Goal: Transaction & Acquisition: Purchase product/service

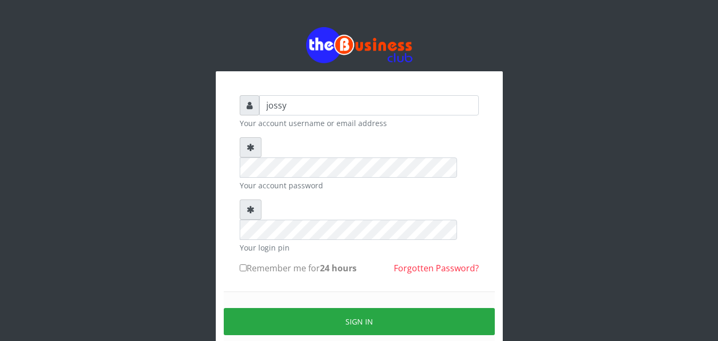
type input "jossy"
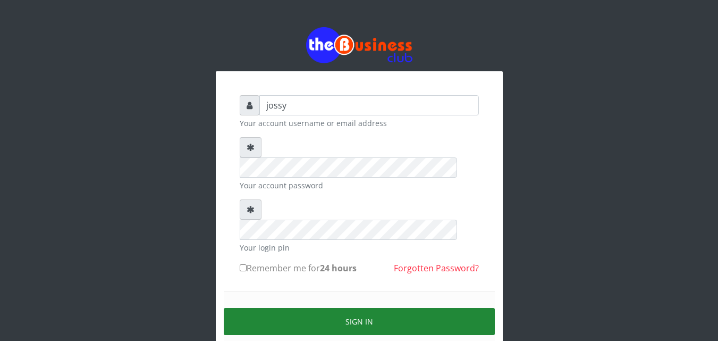
click at [322, 308] on button "Sign in" at bounding box center [359, 321] width 271 height 27
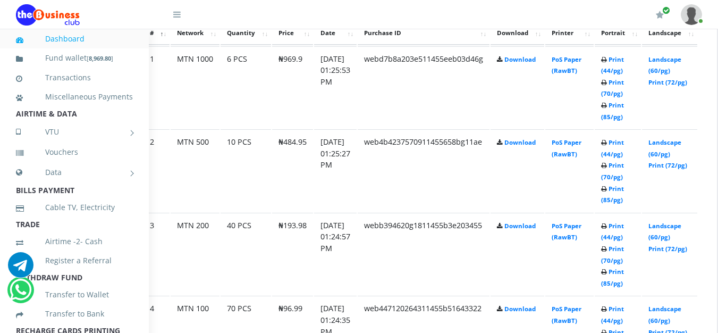
scroll to position [626, 42]
click at [622, 260] on link "Print (70/pg)" at bounding box center [610, 254] width 23 height 20
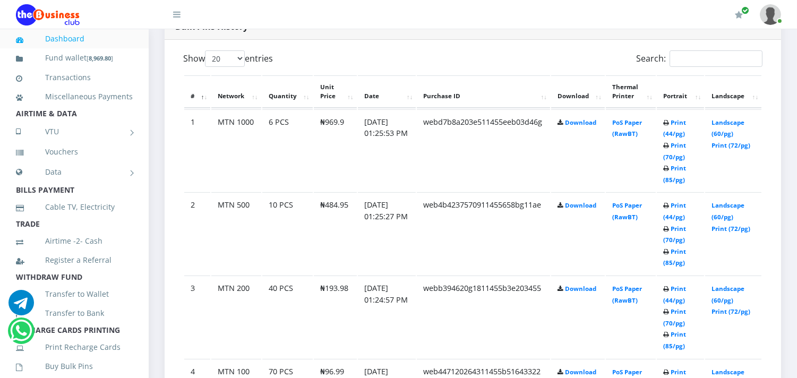
scroll to position [577, 0]
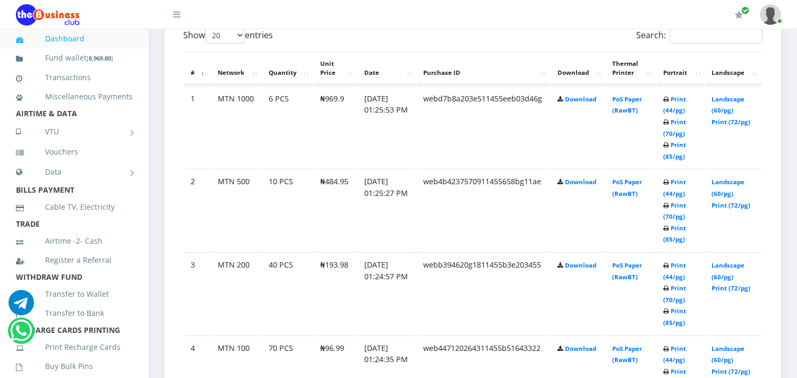
drag, startPoint x: 350, startPoint y: 117, endPoint x: 299, endPoint y: 149, distance: 59.7
click at [299, 169] on td "10 PCS" at bounding box center [287, 210] width 50 height 82
click at [678, 178] on link "Print (44/pg)" at bounding box center [675, 188] width 23 height 20
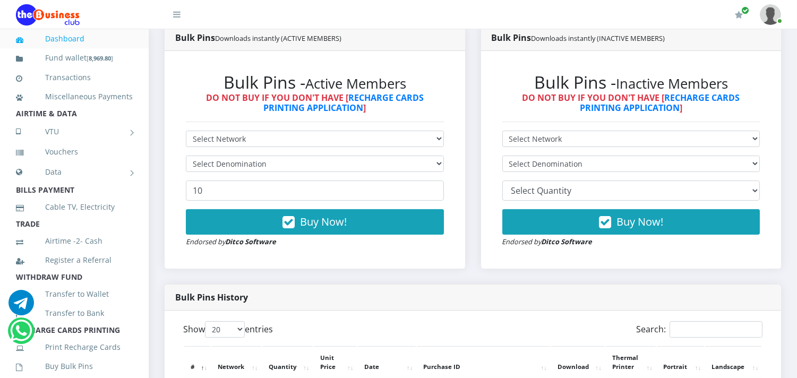
scroll to position [259, 0]
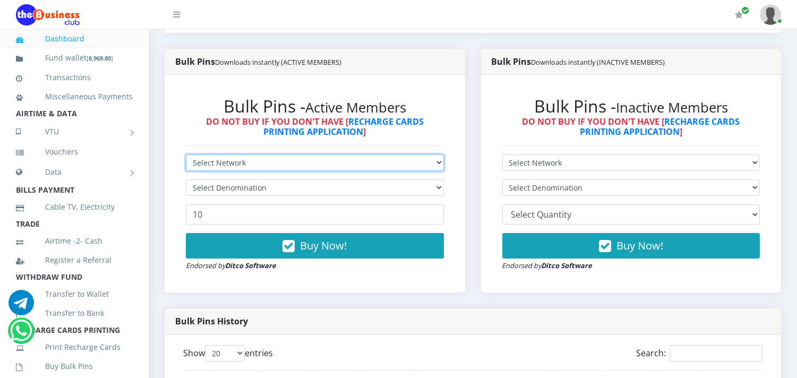
click at [297, 171] on select "Select Network MTN Globacom 9Mobile Airtel" at bounding box center [315, 163] width 258 height 16
select select "MTN"
click at [186, 166] on select "Select Network MTN Globacom 9Mobile Airtel" at bounding box center [315, 163] width 258 height 16
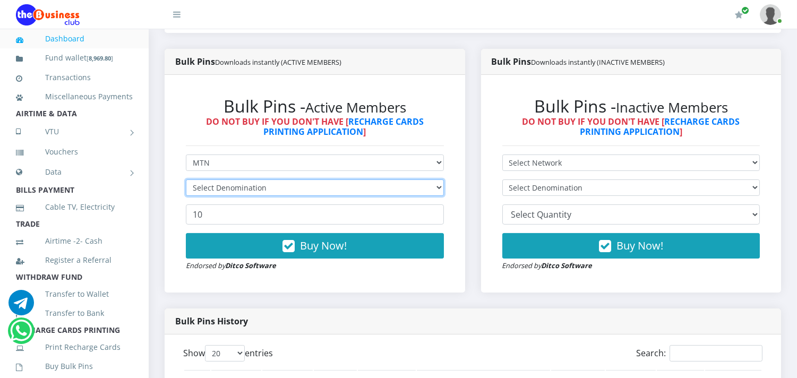
click at [293, 196] on select "Select Denomination" at bounding box center [315, 188] width 258 height 16
select select "484.95-500"
click at [186, 191] on select "Select Denomination MTN NGN100 - ₦96.99 MTN NGN200 - ₦193.98 MTN NGN400 - ₦387.…" at bounding box center [315, 188] width 258 height 16
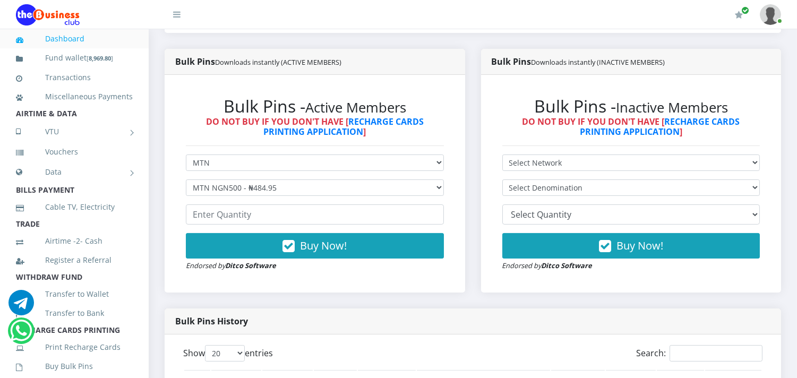
click at [290, 243] on form "Select Network MTN Globacom 9Mobile Airtel Select Denomination MTN NGN100 - ₦96…" at bounding box center [315, 213] width 258 height 117
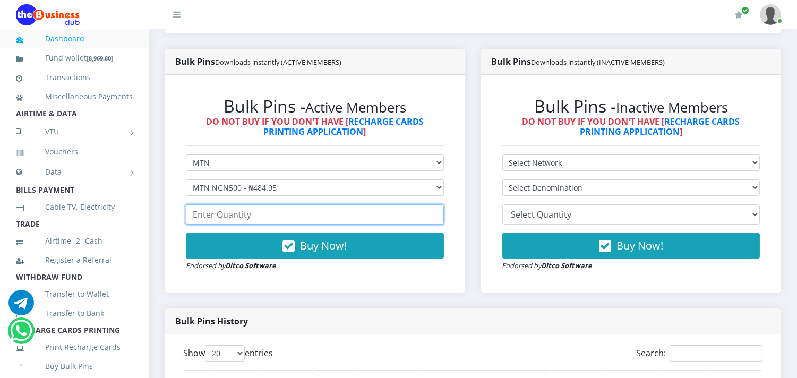
click at [295, 225] on input "number" at bounding box center [315, 215] width 258 height 20
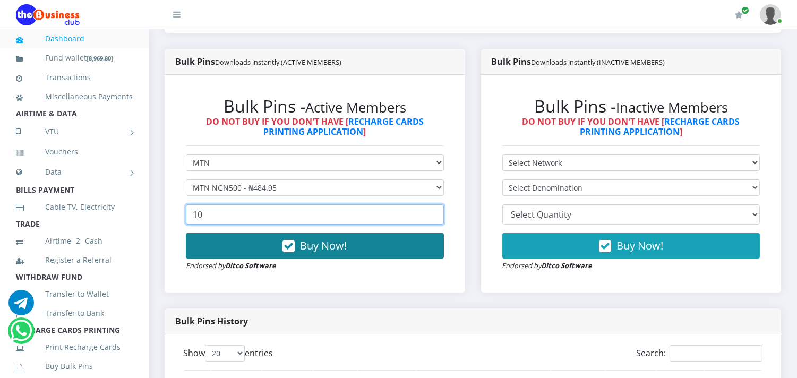
type input "10"
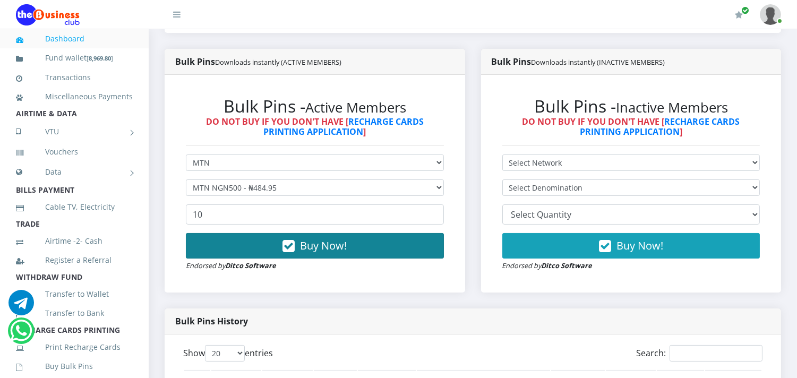
click at [299, 254] on button "Buy Now!" at bounding box center [315, 245] width 258 height 25
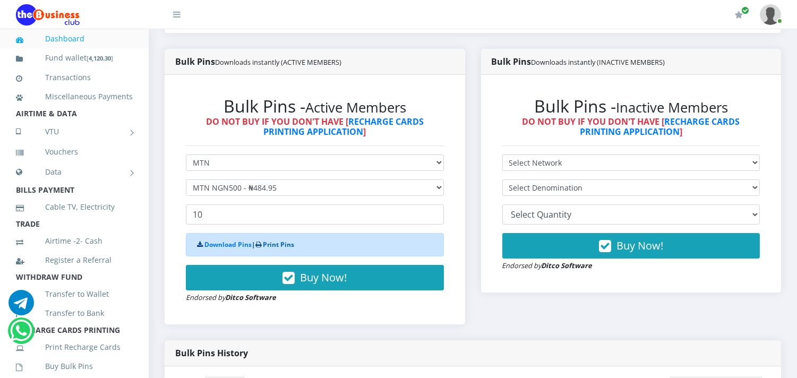
click at [270, 249] on link "Print Pins" at bounding box center [278, 244] width 31 height 9
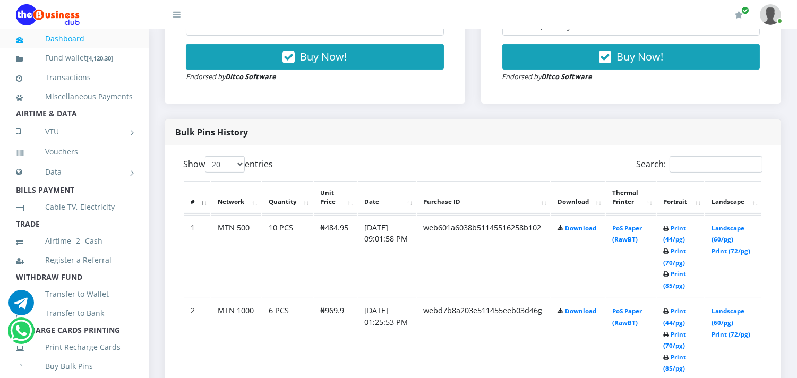
scroll to position [472, 0]
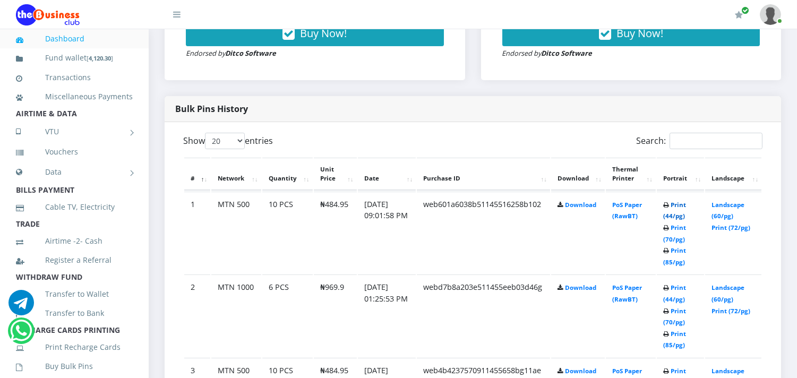
click at [676, 220] on link "Print (44/pg)" at bounding box center [675, 211] width 23 height 20
click at [667, 303] on link "Print (44/pg)" at bounding box center [675, 294] width 23 height 20
click at [59, 76] on link "Transactions" at bounding box center [74, 77] width 117 height 24
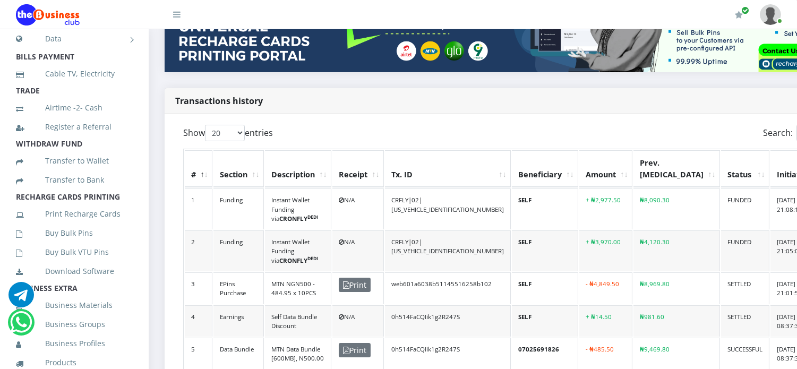
scroll to position [134, 0]
click at [71, 244] on link "Buy Bulk Pins" at bounding box center [74, 232] width 117 height 24
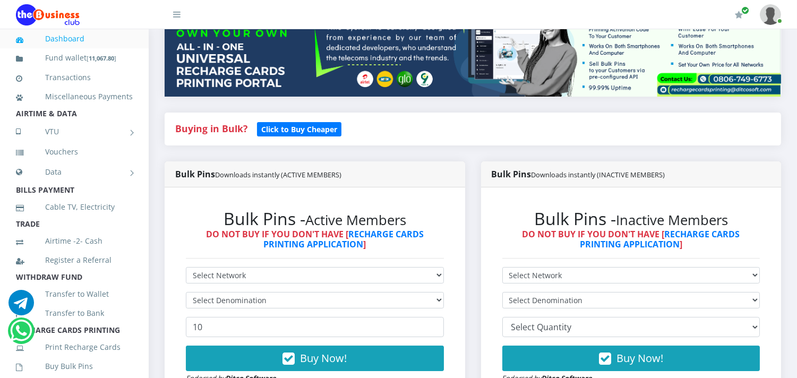
scroll to position [165, 0]
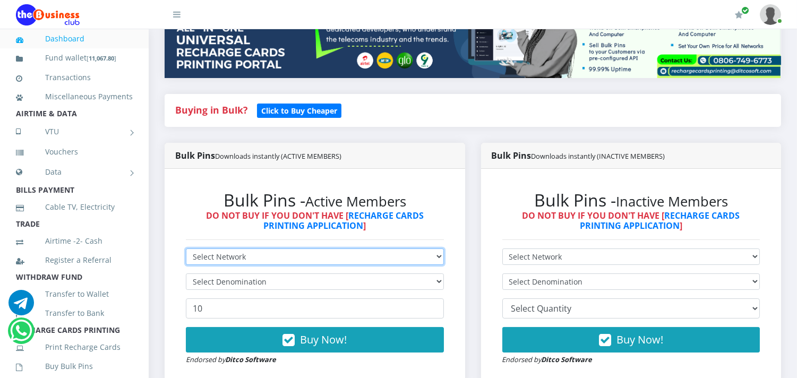
click at [216, 265] on select "Select Network MTN Globacom 9Mobile Airtel" at bounding box center [315, 257] width 258 height 16
select select "Airtel"
click at [186, 260] on select "Select Network MTN Globacom 9Mobile Airtel" at bounding box center [315, 257] width 258 height 16
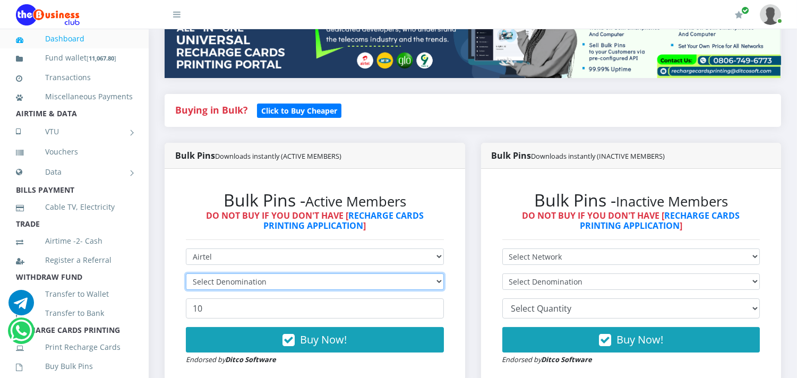
click at [230, 289] on select "Select Denomination" at bounding box center [315, 282] width 258 height 16
select select "481.9-500"
click at [186, 285] on select "Select Denomination Airtel NGN100 - ₦96.38 Airtel NGN200 - ₦192.76 Airtel NGN50…" at bounding box center [315, 282] width 258 height 16
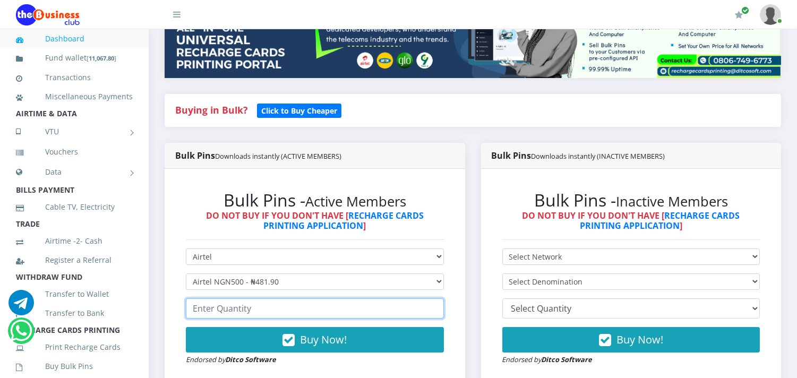
click at [236, 319] on input "number" at bounding box center [315, 309] width 258 height 20
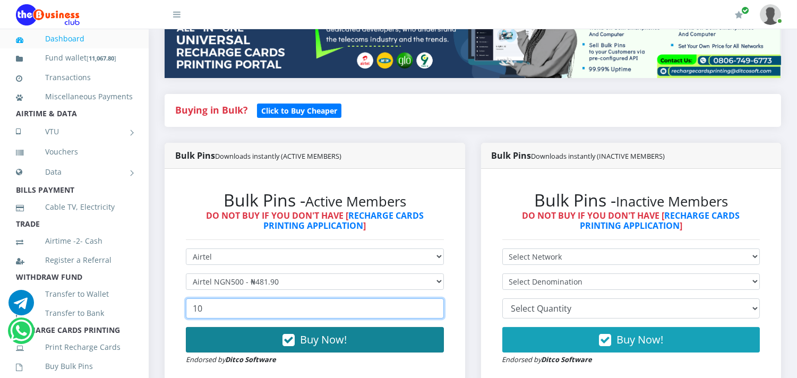
type input "10"
click at [256, 342] on button "Buy Now!" at bounding box center [315, 339] width 258 height 25
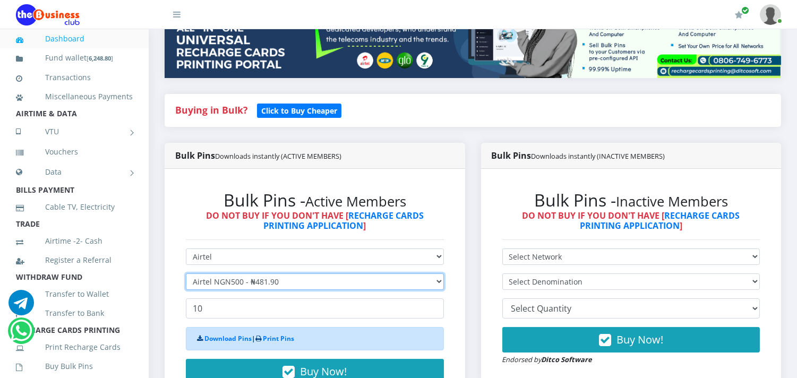
click at [226, 290] on select "Select Denomination Airtel NGN100 - ₦96.38 Airtel NGN200 - ₦192.76 Airtel NGN50…" at bounding box center [315, 282] width 258 height 16
select select "192.76-200"
click at [186, 285] on select "Select Denomination Airtel NGN100 - ₦96.38 Airtel NGN200 - ₦192.76 Airtel NGN50…" at bounding box center [315, 282] width 258 height 16
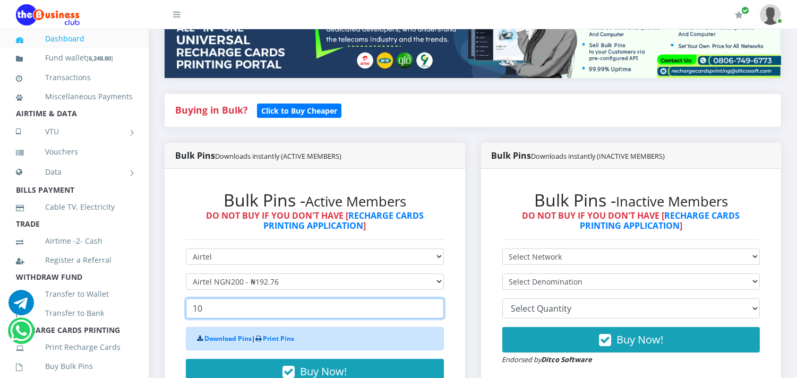
click at [231, 318] on input "10" at bounding box center [315, 309] width 258 height 20
type input "1"
type input "20"
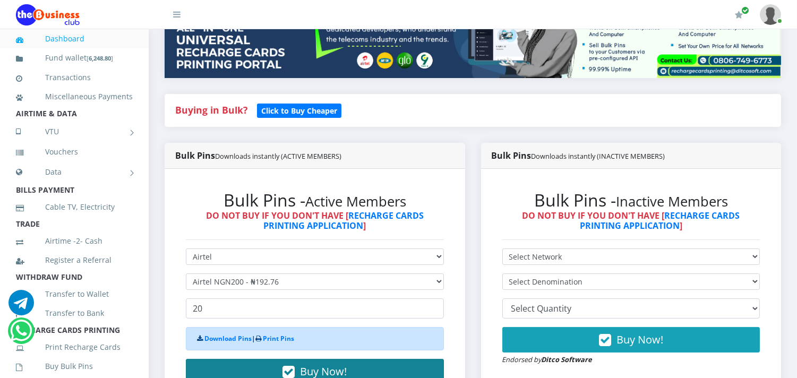
click at [282, 375] on button "Buy Now!" at bounding box center [315, 371] width 258 height 25
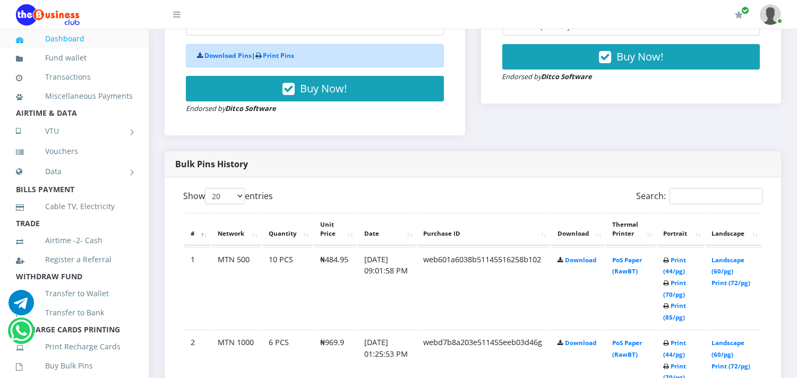
scroll to position [437, 0]
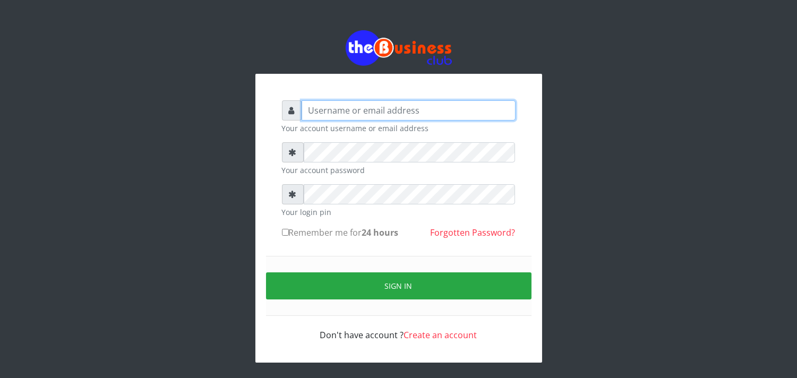
click at [311, 114] on input "text" at bounding box center [409, 110] width 214 height 20
type input "jossy"
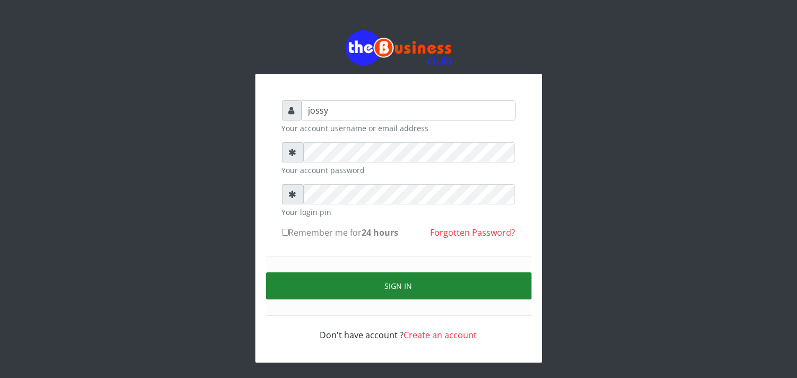
click at [376, 286] on button "Sign in" at bounding box center [399, 286] width 266 height 27
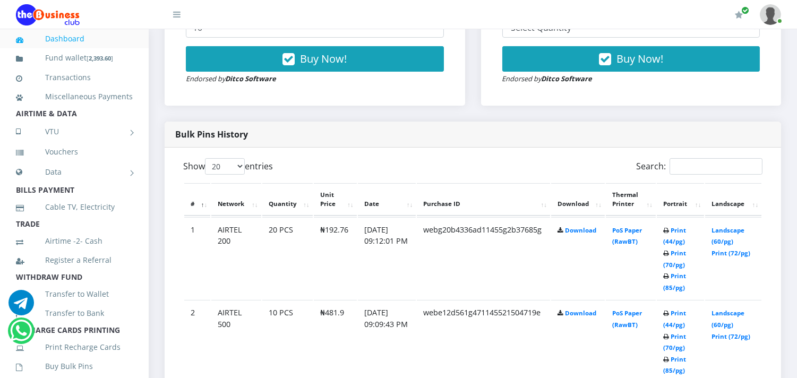
scroll to position [447, 0]
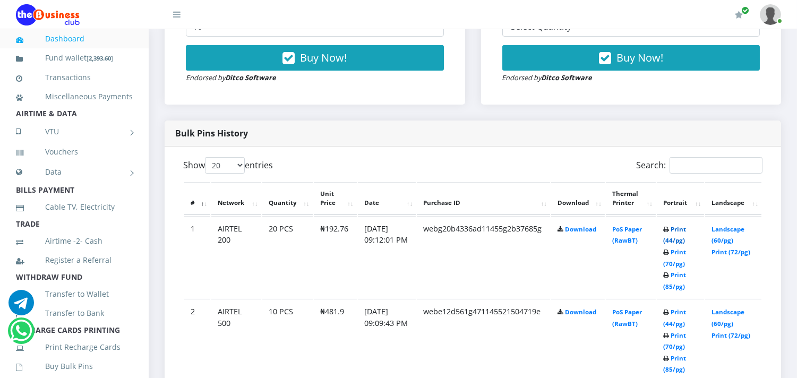
click at [677, 245] on link "Print (44/pg)" at bounding box center [675, 235] width 23 height 20
click at [673, 338] on td "Print (44/pg) Print (70/pg) Print (85/pg)" at bounding box center [680, 340] width 47 height 82
click at [673, 328] on link "Print (44/pg)" at bounding box center [675, 318] width 23 height 20
click at [79, 185] on link "Data" at bounding box center [74, 172] width 117 height 27
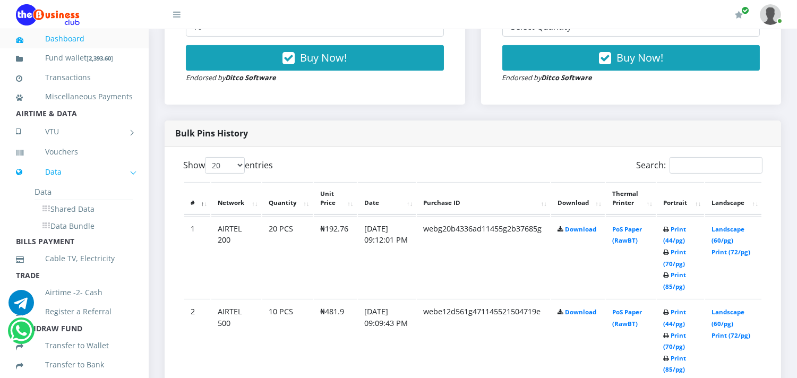
click at [79, 185] on link "Data" at bounding box center [74, 172] width 117 height 27
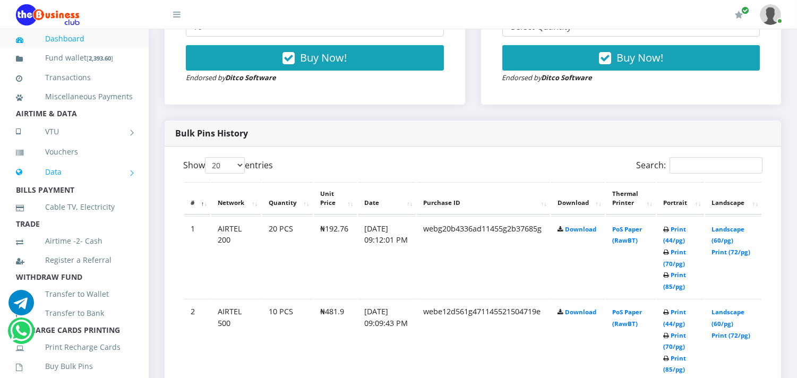
click at [59, 183] on link "Data" at bounding box center [74, 172] width 117 height 27
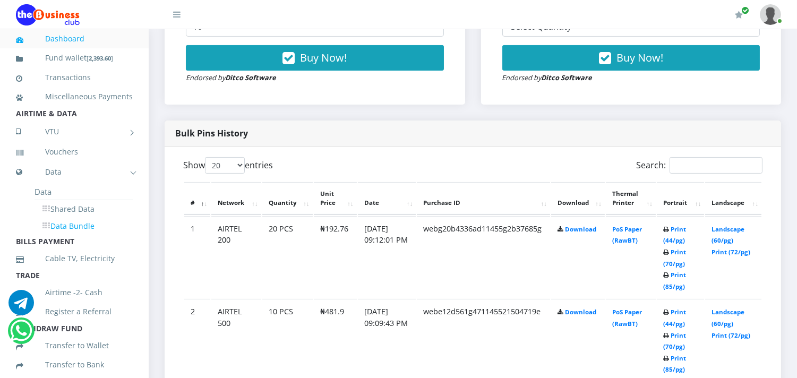
click at [69, 235] on link "Data Bundle" at bounding box center [84, 226] width 98 height 18
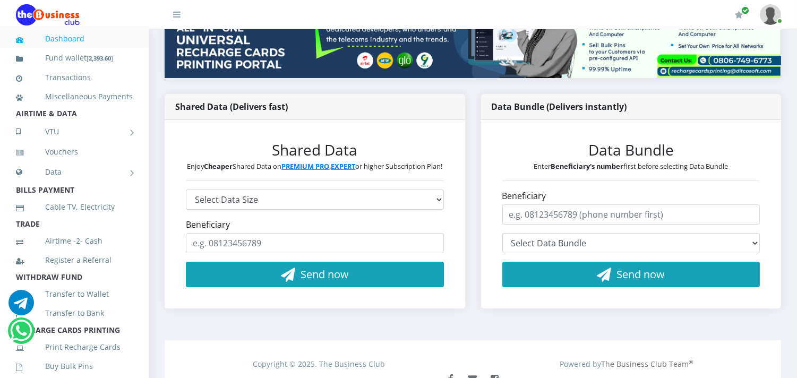
scroll to position [189, 0]
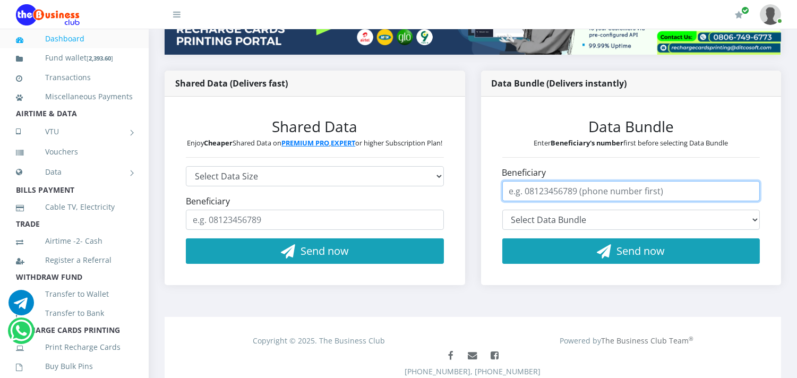
click at [599, 201] on input "Beneficiary" at bounding box center [632, 191] width 258 height 20
type input "07073864952"
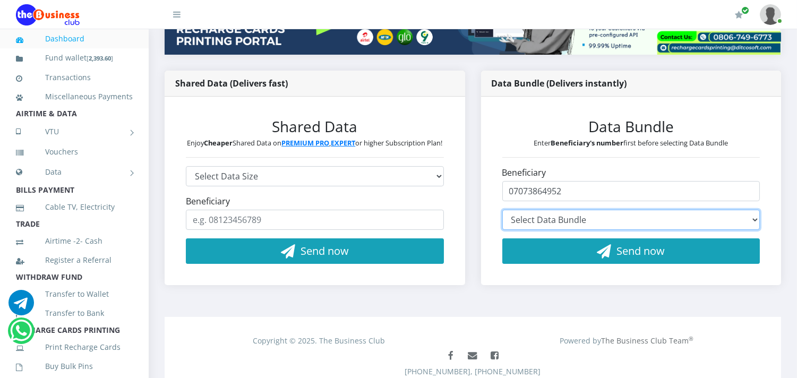
click at [597, 229] on select "Select Data Bundle" at bounding box center [632, 220] width 258 height 20
select select "MS147*1500.00"
click at [503, 220] on select "Select Data Bundle MTN 2.7GB+5mins Monthly Plan - ₦2,913.00 (30 Days) MTN 70GB+…" at bounding box center [632, 220] width 258 height 20
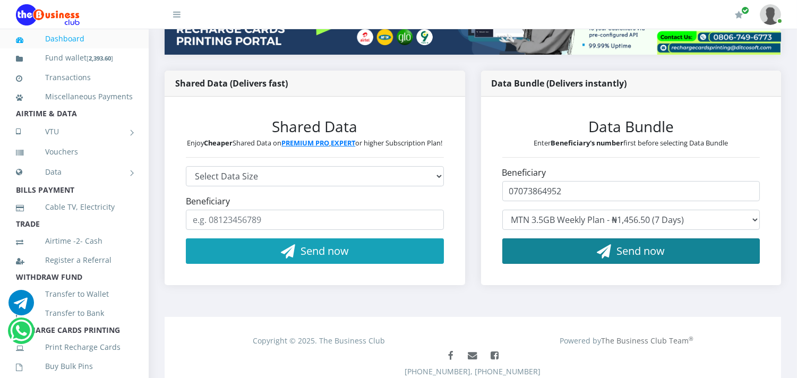
click at [707, 262] on button "Send now" at bounding box center [632, 251] width 258 height 25
